Goal: Information Seeking & Learning: Learn about a topic

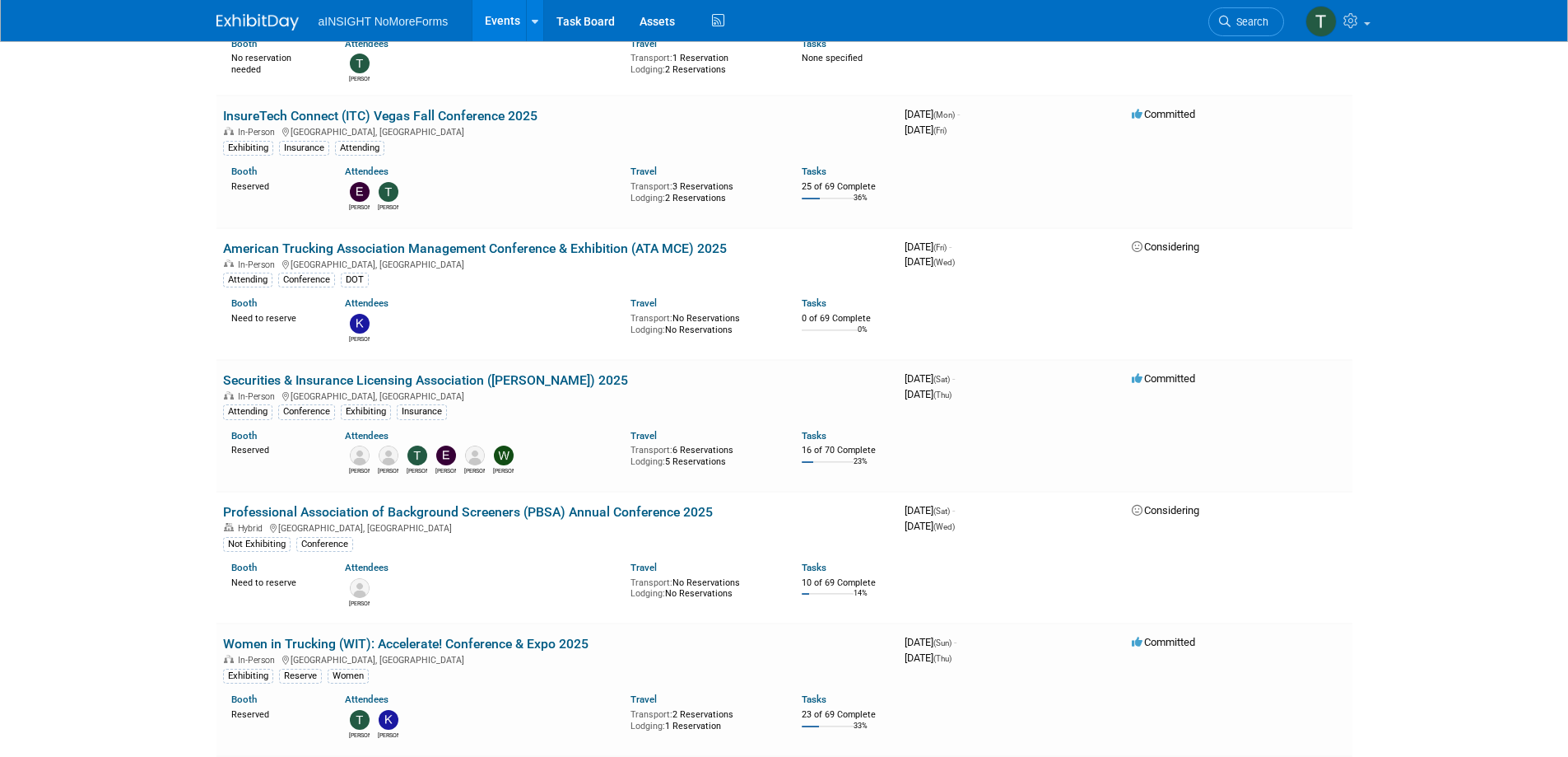
scroll to position [1153, 0]
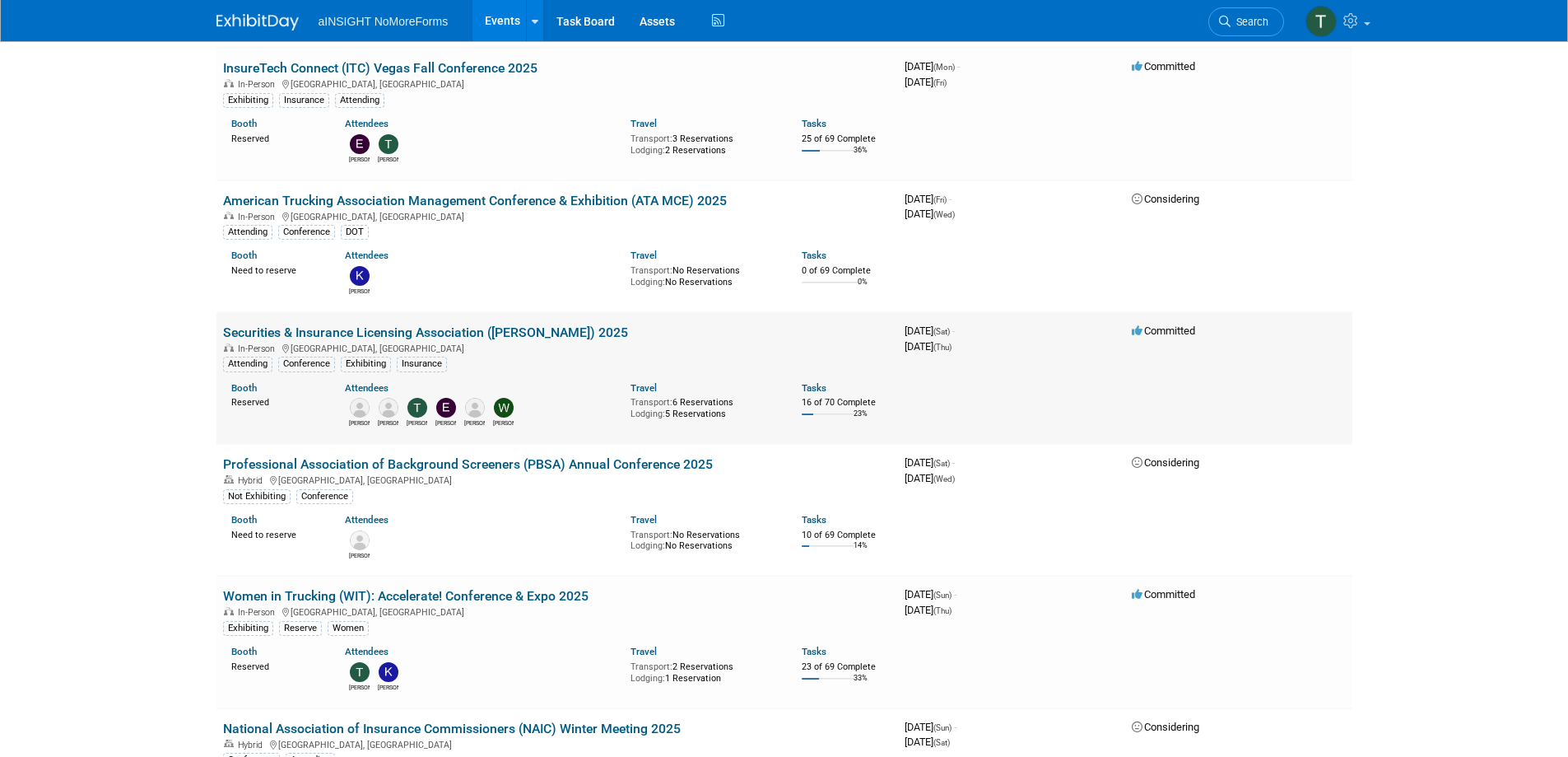
click at [541, 325] on link "Securities & Insurance Licensing Association ([PERSON_NAME]) 2025" at bounding box center [426, 332] width 405 height 16
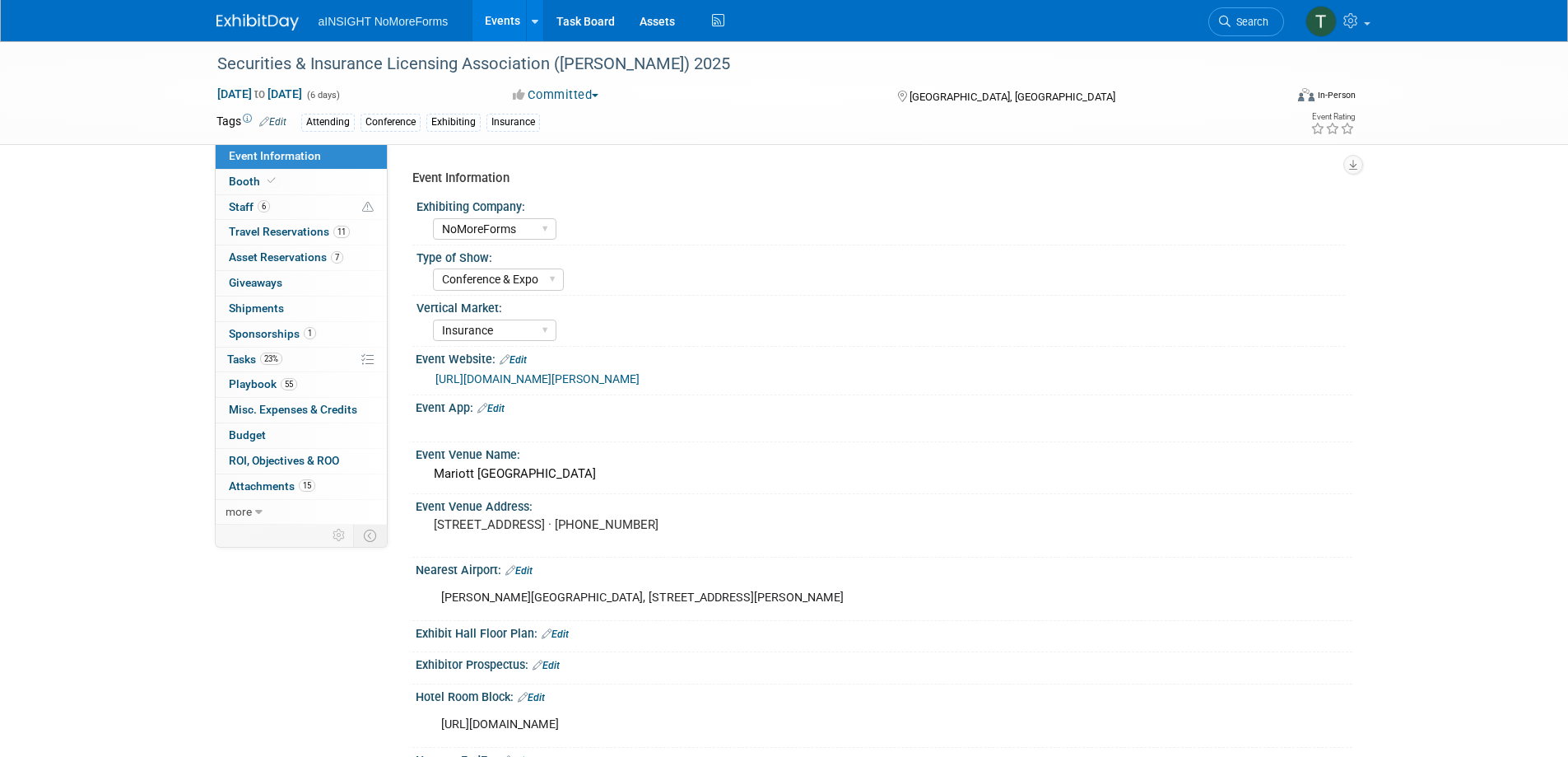
select select "NoMoreForms"
select select "Conference & Expo"
select select "Insurance"
select select "Yes"
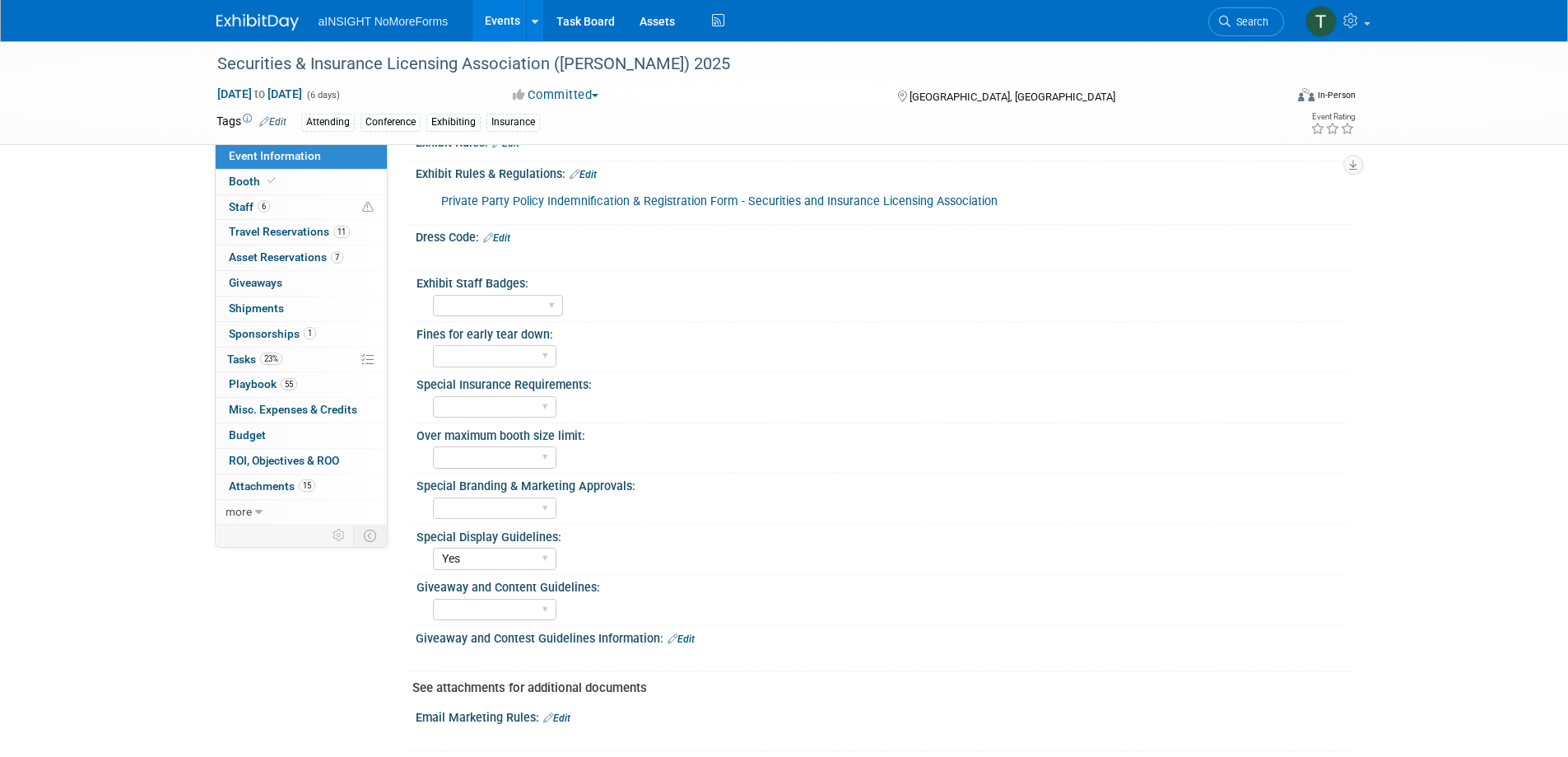
scroll to position [561, 0]
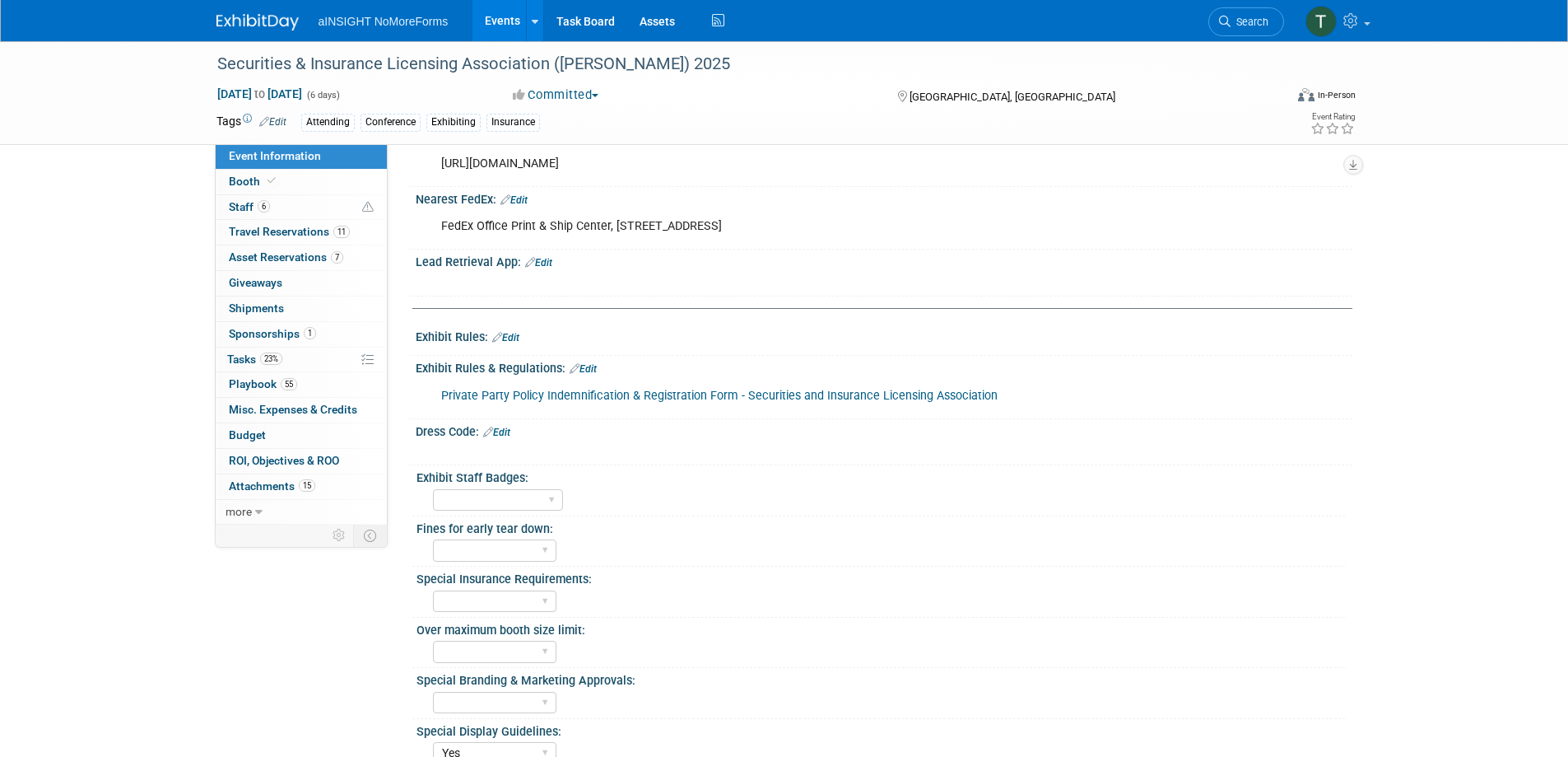
click at [660, 398] on link "Private Party Policy Indemnification & Registration Form - Securities and Insur…" at bounding box center [720, 395] width 557 height 14
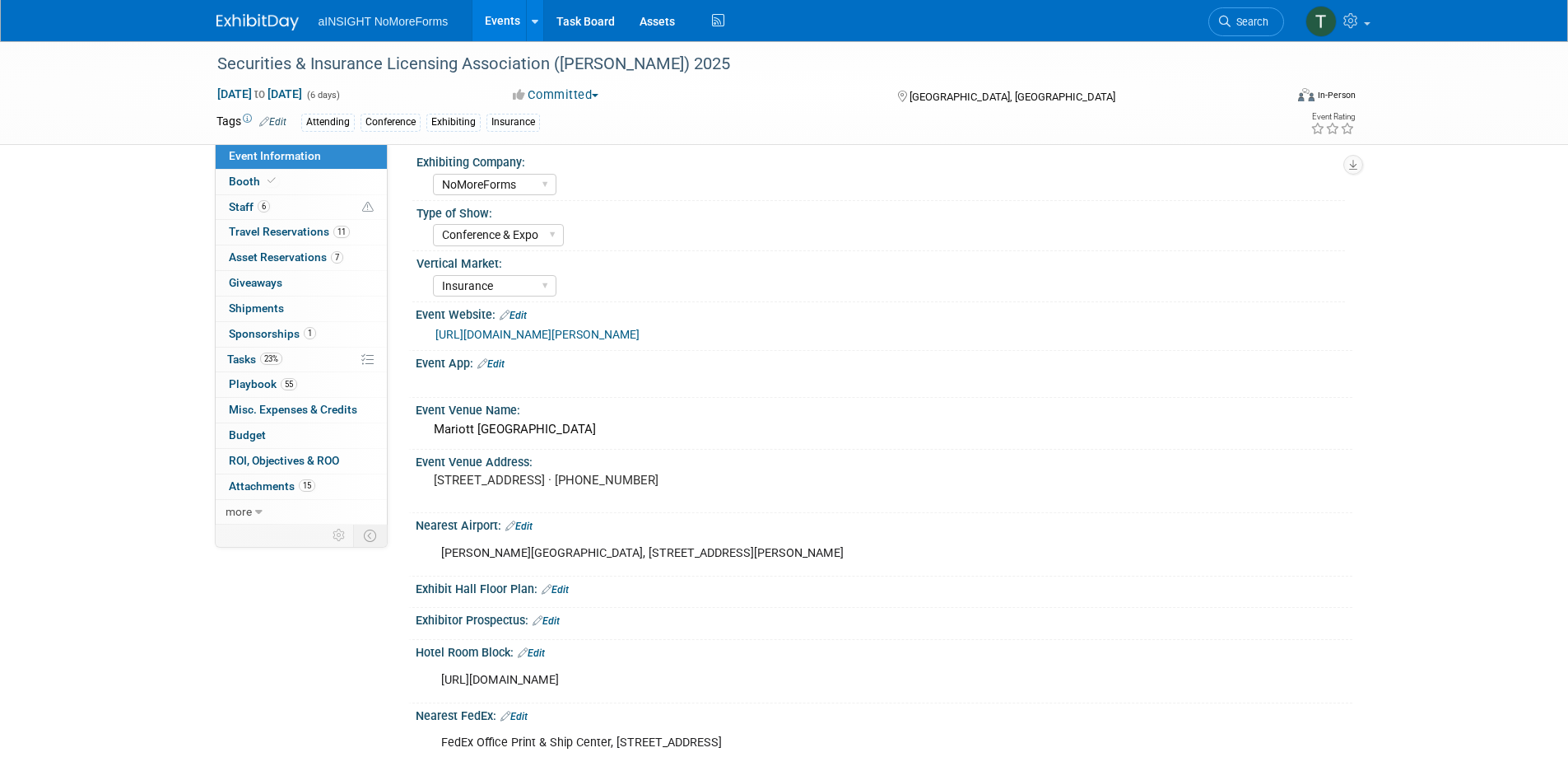
scroll to position [0, 0]
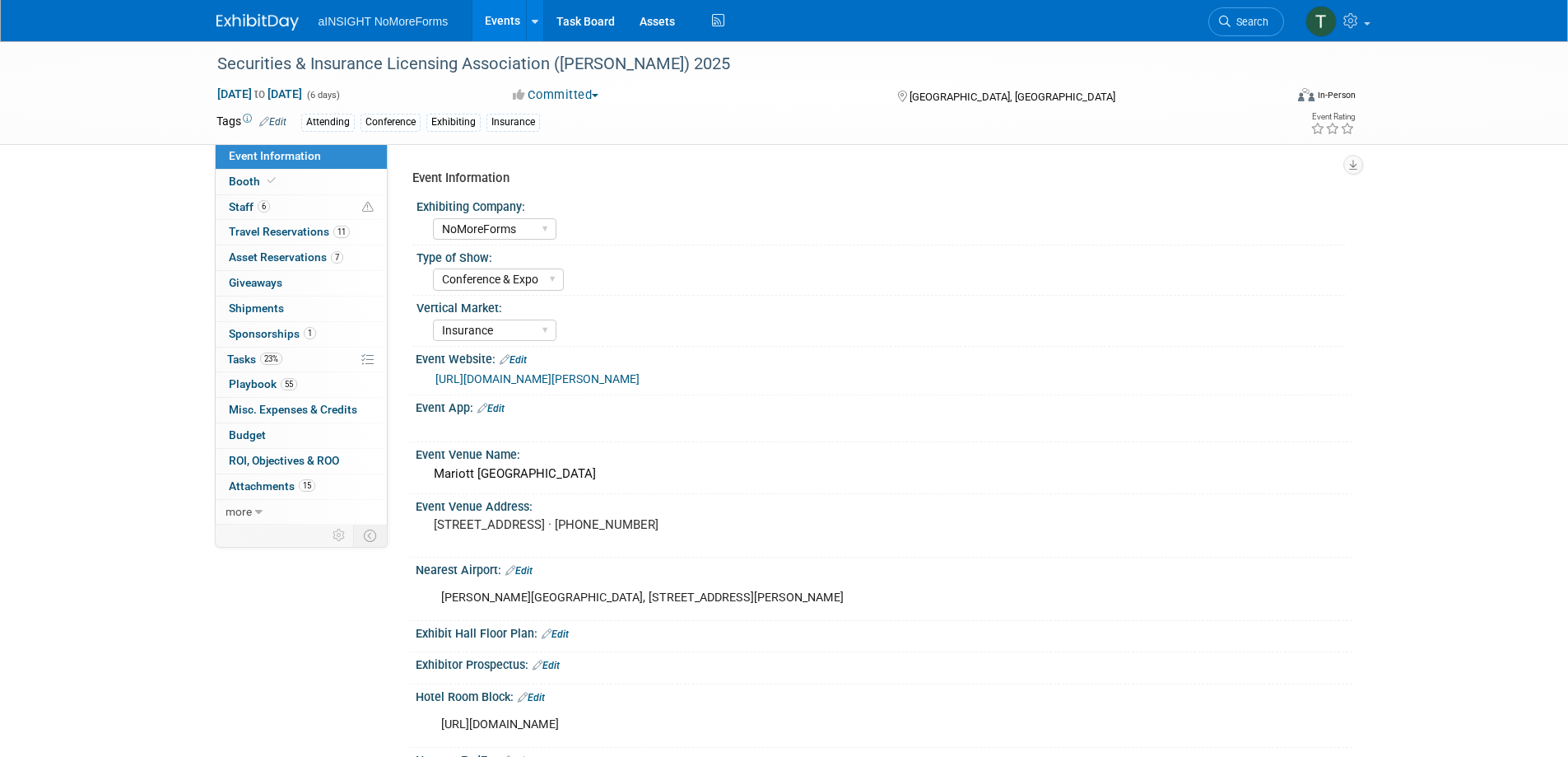
click at [639, 380] on link "https://www.sila.org/events/event-description?CalendarEventKey=e4c93ed2-9244-4d…" at bounding box center [537, 378] width 204 height 13
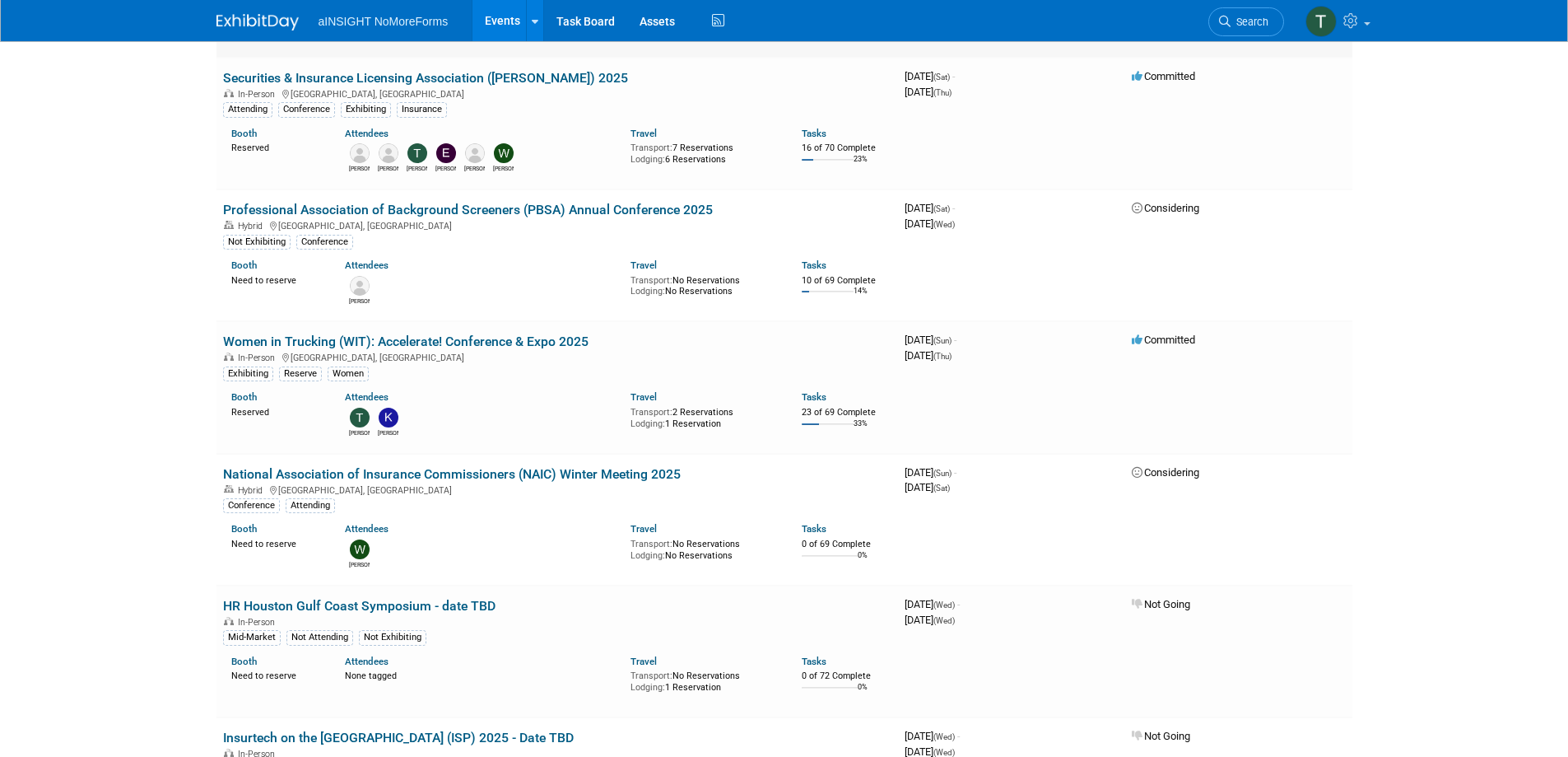
scroll to position [1483, 0]
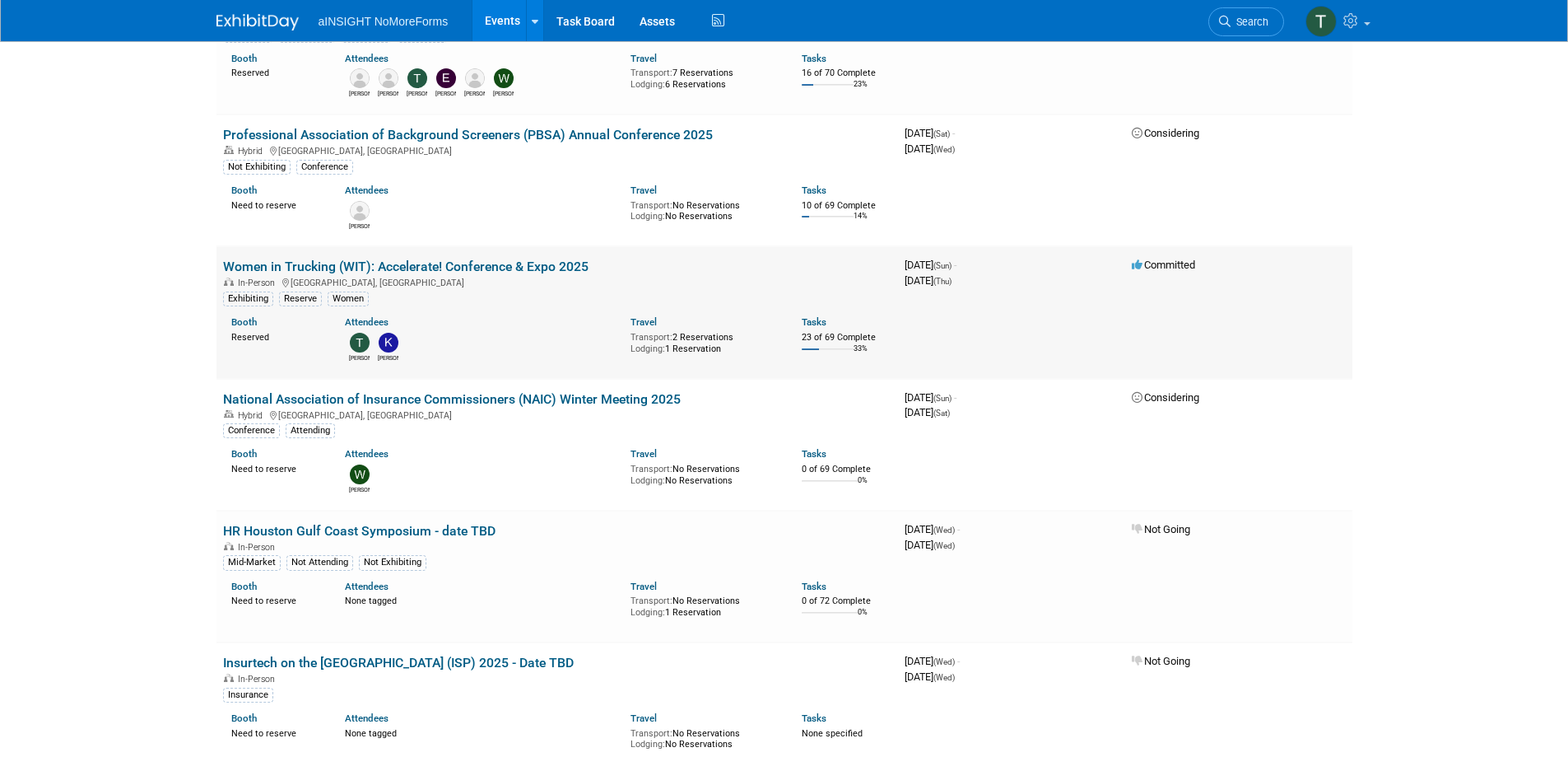
click at [532, 260] on link "Women in Trucking (WIT): Accelerate! Conference & Expo 2025" at bounding box center [405, 266] width 365 height 16
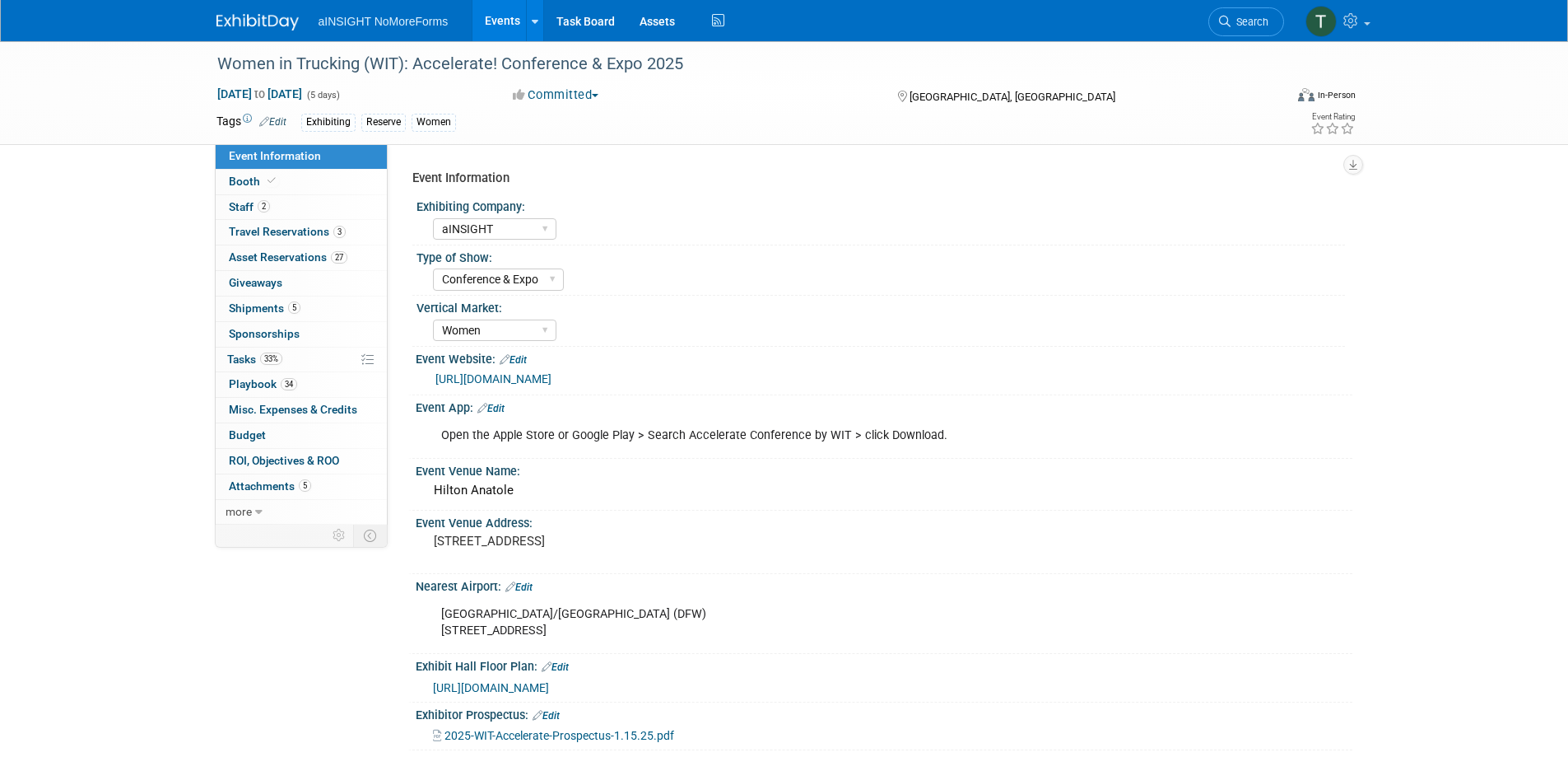
select select "aINSIGHT"
select select "Conference & Expo"
select select "Women"
select select "No"
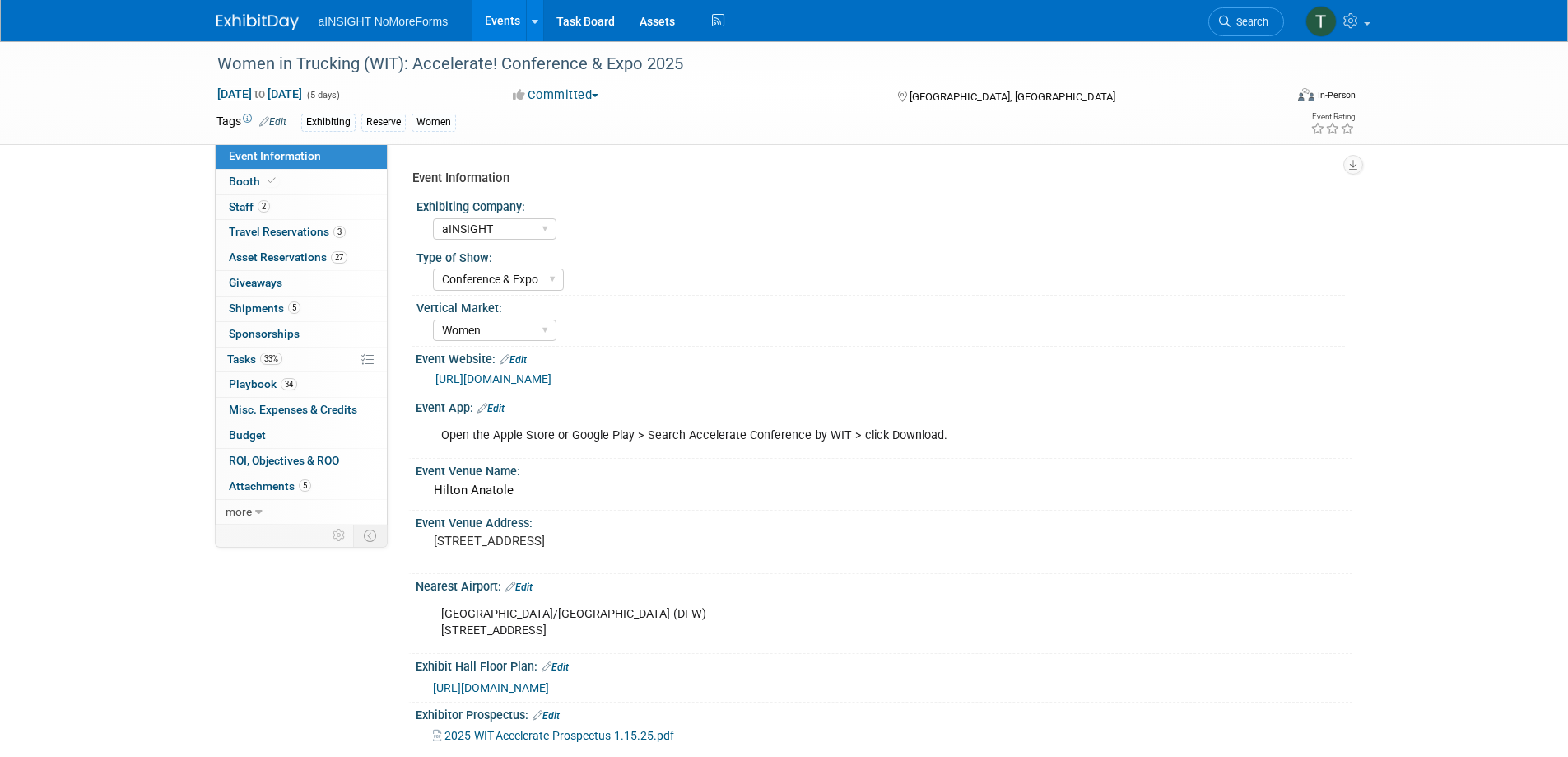
select select "No"
select select "Yes"
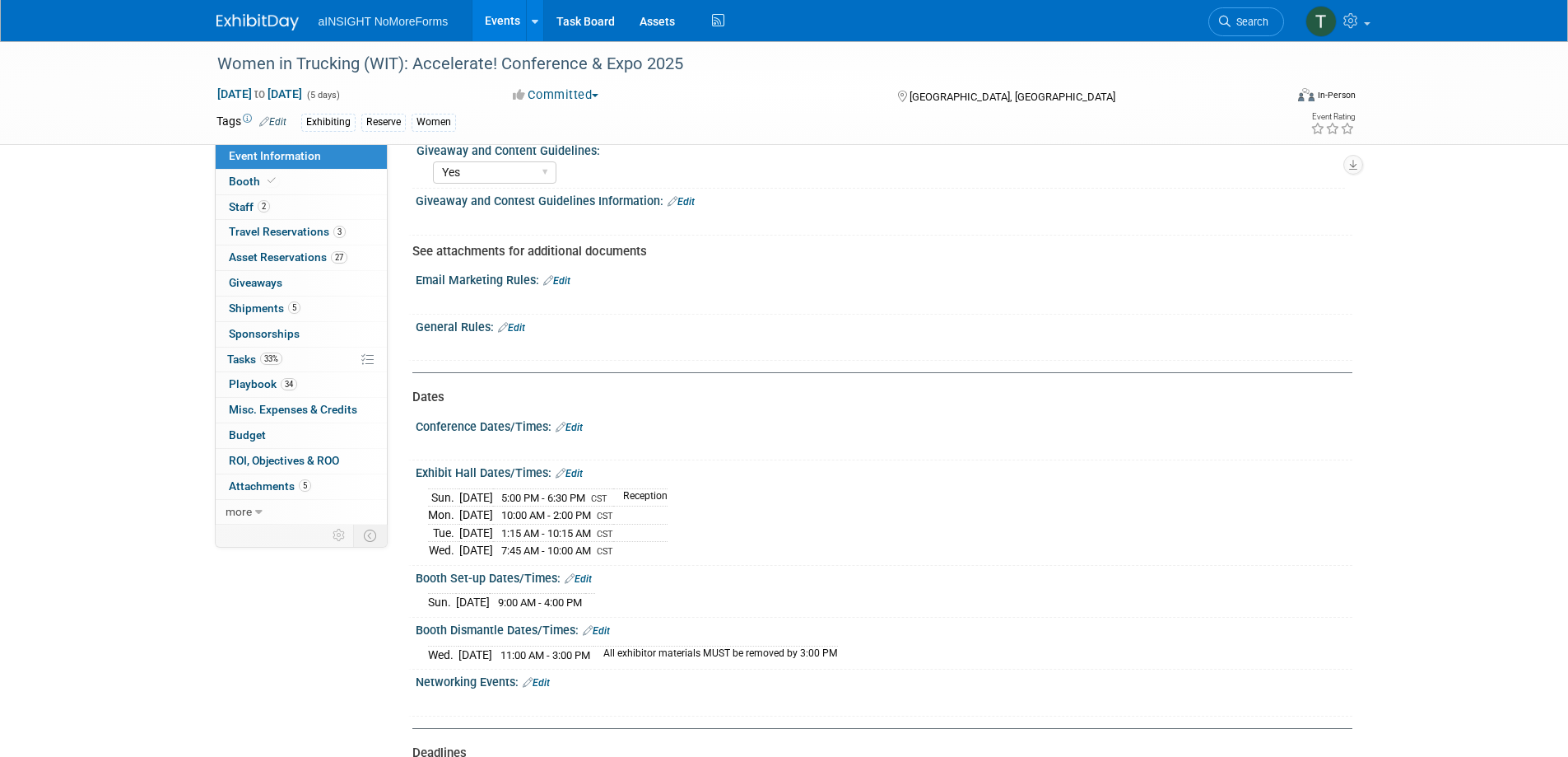
scroll to position [1318, 0]
